Goal: Find specific page/section

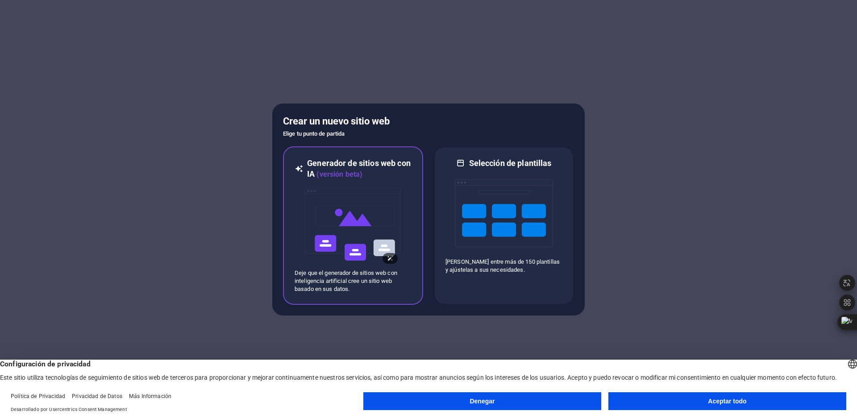
click at [325, 223] on img at bounding box center [353, 224] width 98 height 89
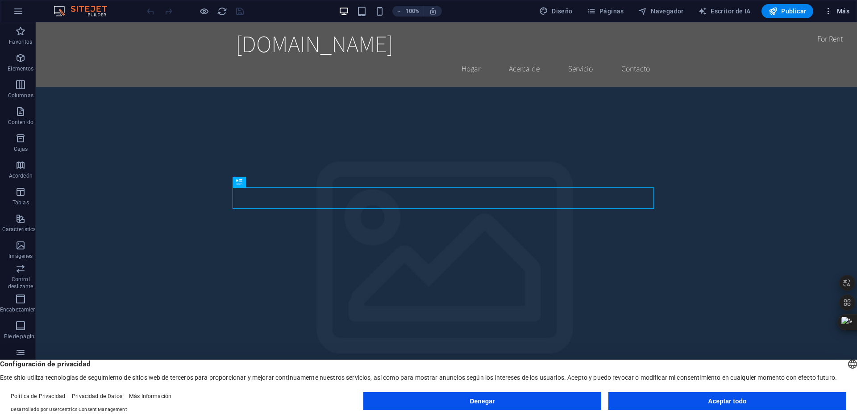
click at [843, 12] on font "Más" at bounding box center [843, 11] width 12 height 7
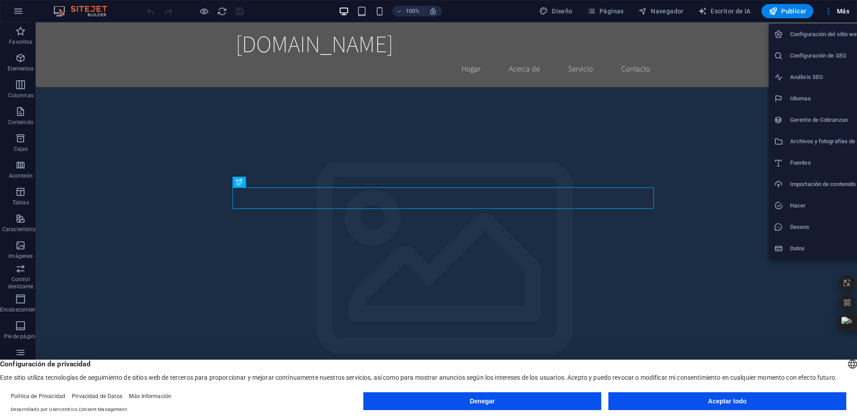
click at [744, 159] on div at bounding box center [428, 209] width 857 height 419
